Goal: Information Seeking & Learning: Check status

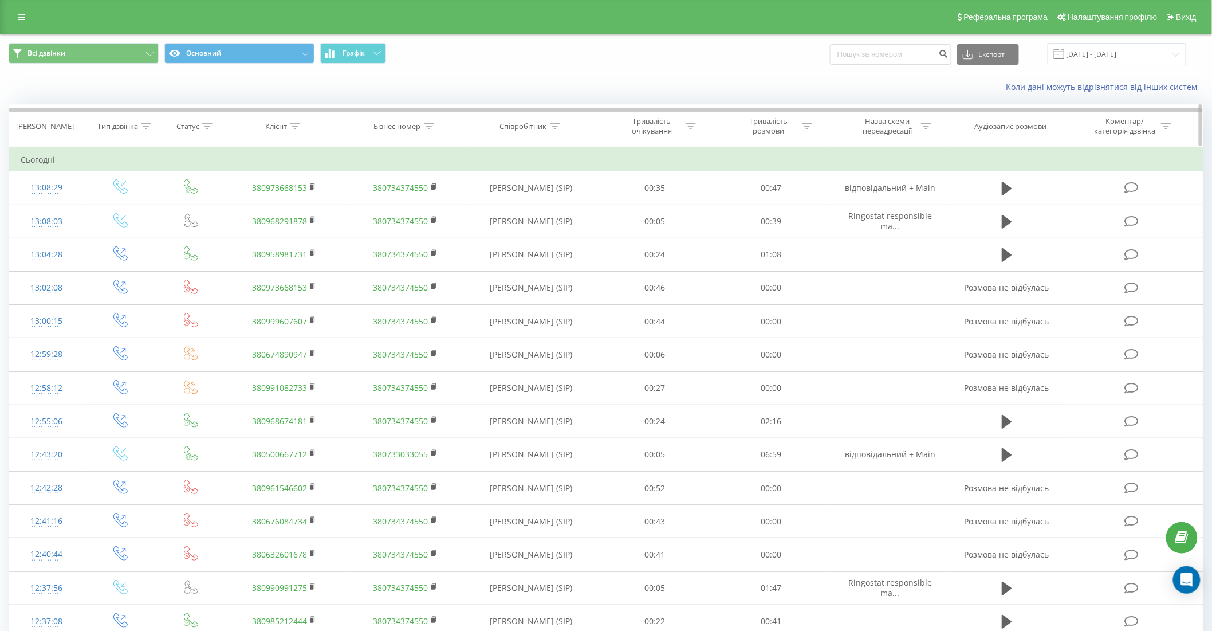
click at [297, 121] on div at bounding box center [295, 126] width 10 height 10
click at [296, 213] on input "text" at bounding box center [284, 208] width 101 height 20
paste input "[PHONE_NUMBER]"
type input "0970440232"
click at [312, 230] on span "OK" at bounding box center [308, 231] width 32 height 18
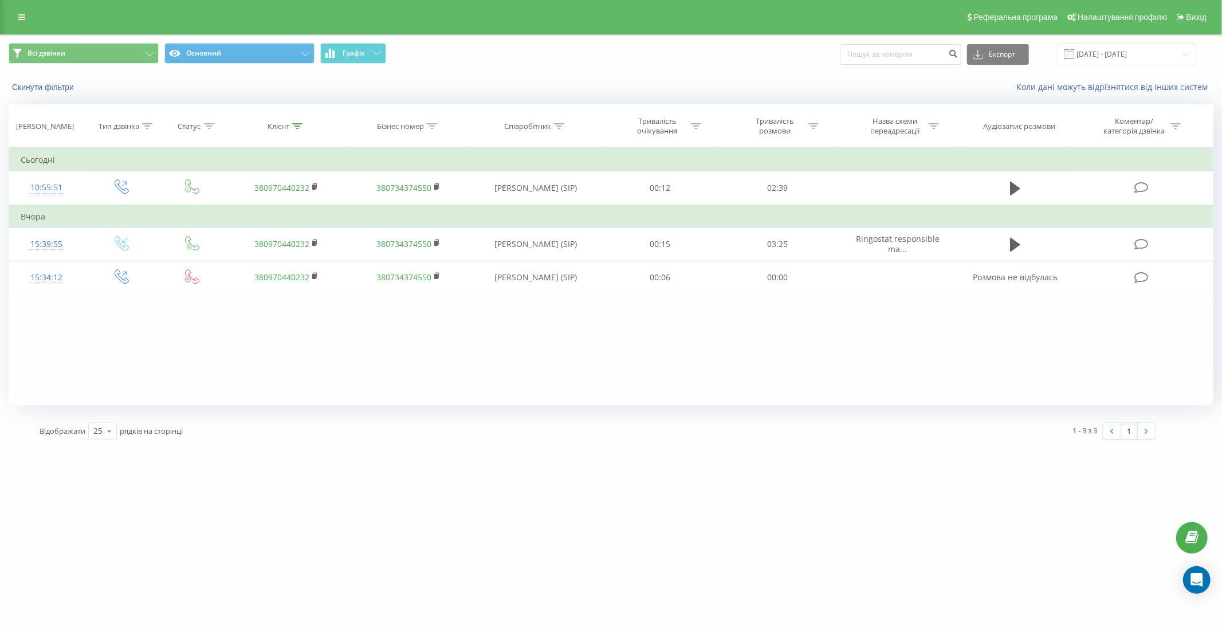
click at [153, 352] on div "Фільтрувати за умовою Дорівнює Введіть значення Скасувати OK Фільтрувати за умо…" at bounding box center [611, 276] width 1204 height 258
click at [294, 127] on icon at bounding box center [297, 126] width 10 height 6
drag, startPoint x: 279, startPoint y: 208, endPoint x: 195, endPoint y: 212, distance: 83.7
click at [195, 212] on table "Фільтрувати за умовою Дорівнює Введіть значення Скасувати OK Фільтрувати за умо…" at bounding box center [611, 220] width 1204 height 147
paste input "[PHONE_NUMBER]"
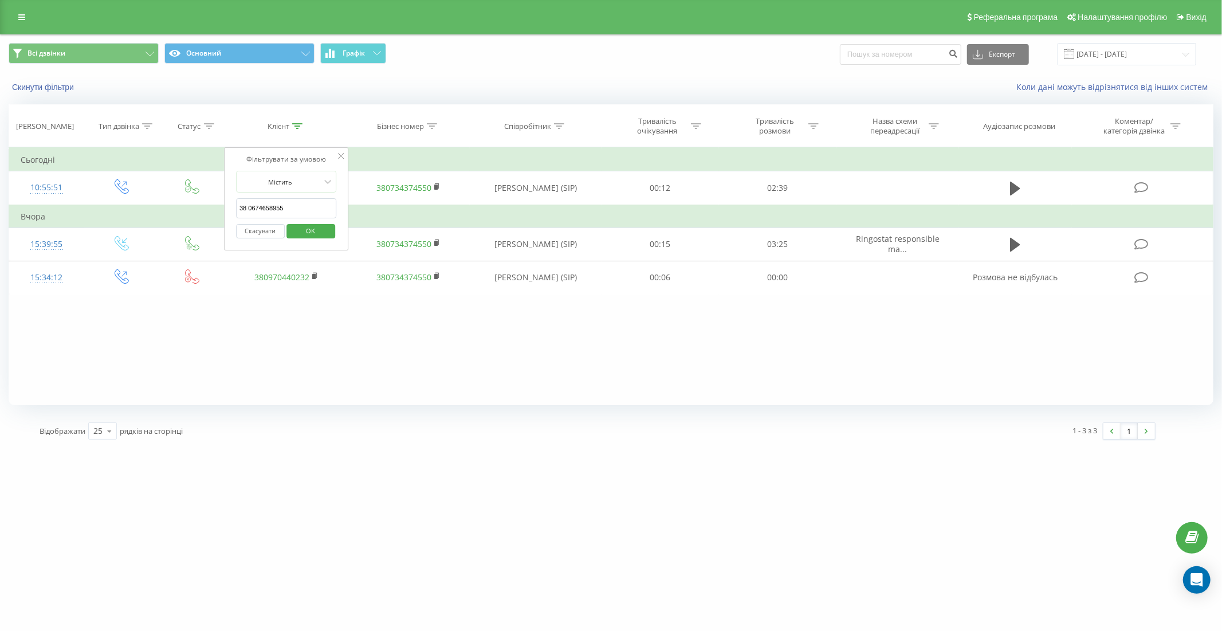
type input "380674658955"
click button "OK" at bounding box center [310, 231] width 49 height 14
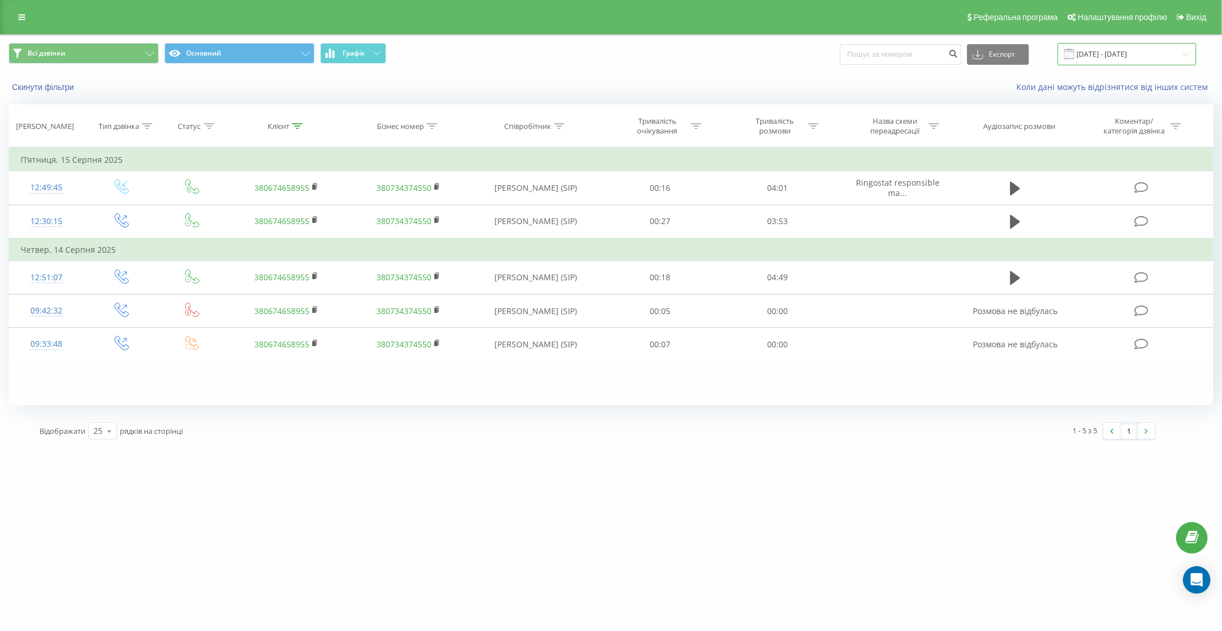
click at [1127, 56] on input "[DATE] - [DATE]" at bounding box center [1126, 54] width 139 height 22
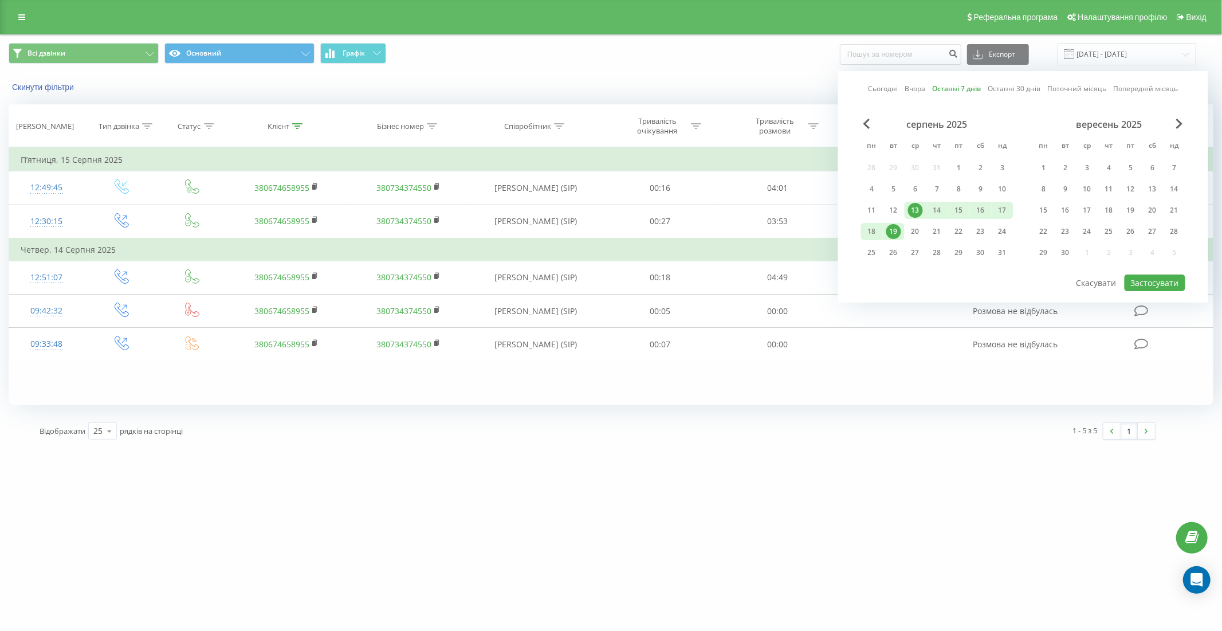
click at [1027, 88] on link "Останні 30 днів" at bounding box center [1013, 88] width 53 height 11
click at [1152, 279] on button "Застосувати" at bounding box center [1154, 282] width 61 height 17
type input "[DATE] - [DATE]"
